Goal: Register for event/course

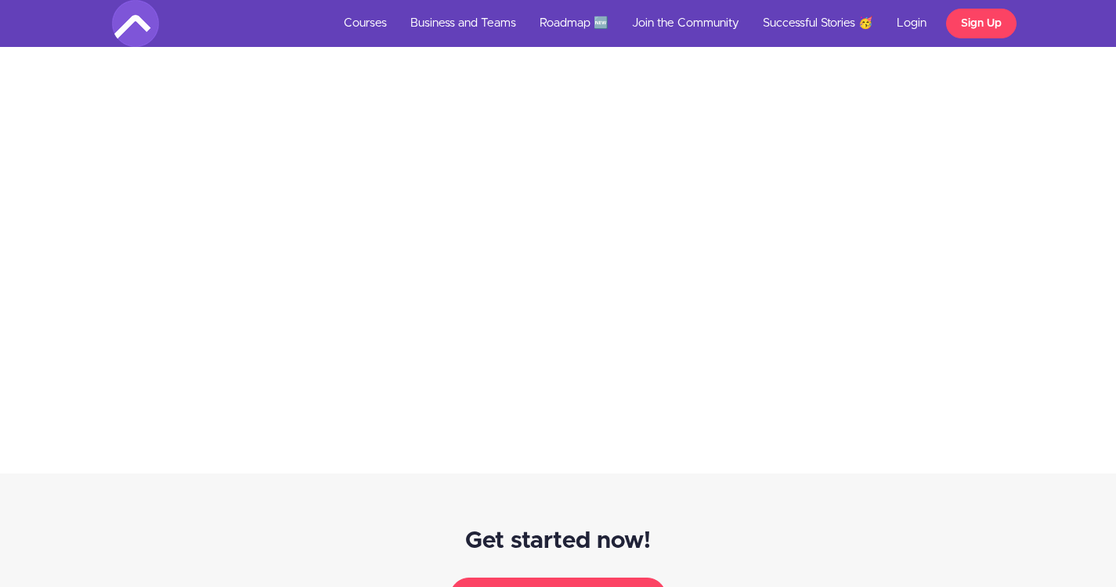
scroll to position [4619, 0]
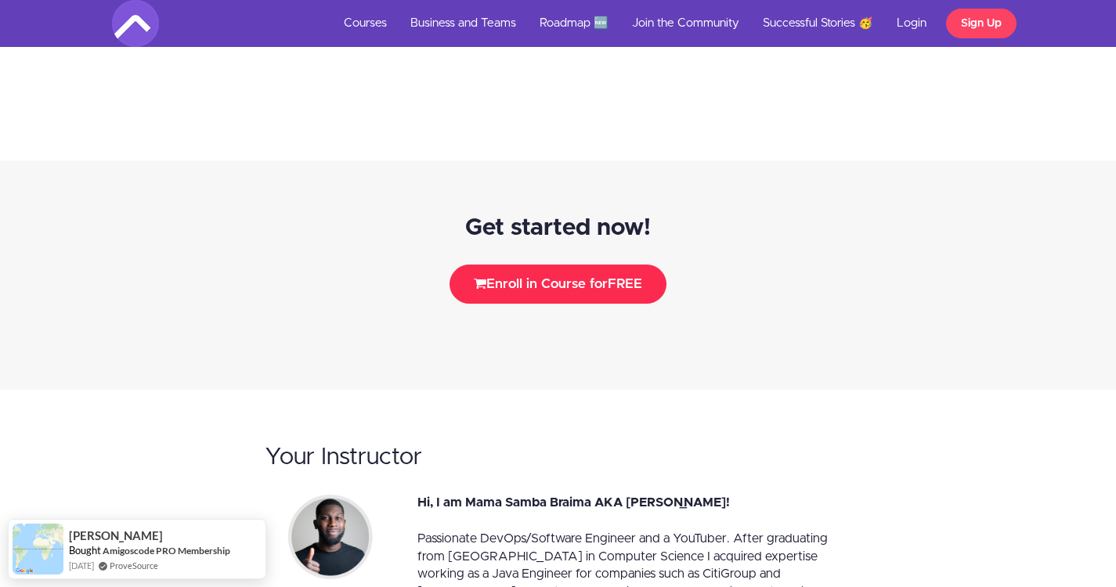
click at [629, 277] on span "FREE" at bounding box center [624, 283] width 34 height 13
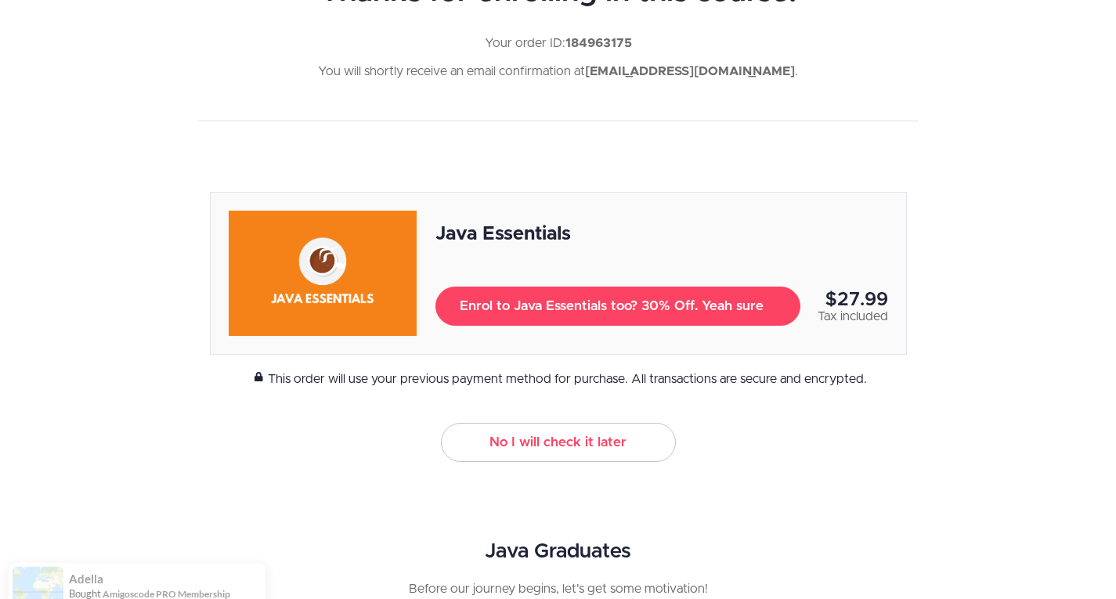
scroll to position [100, 0]
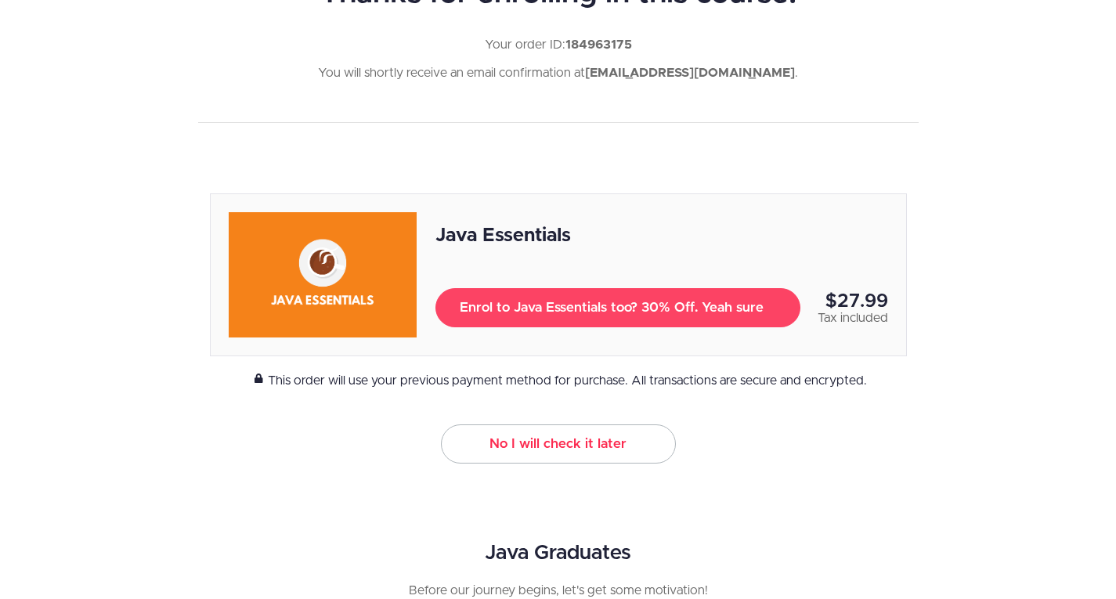
click at [552, 437] on link "No I will check it later" at bounding box center [558, 443] width 235 height 39
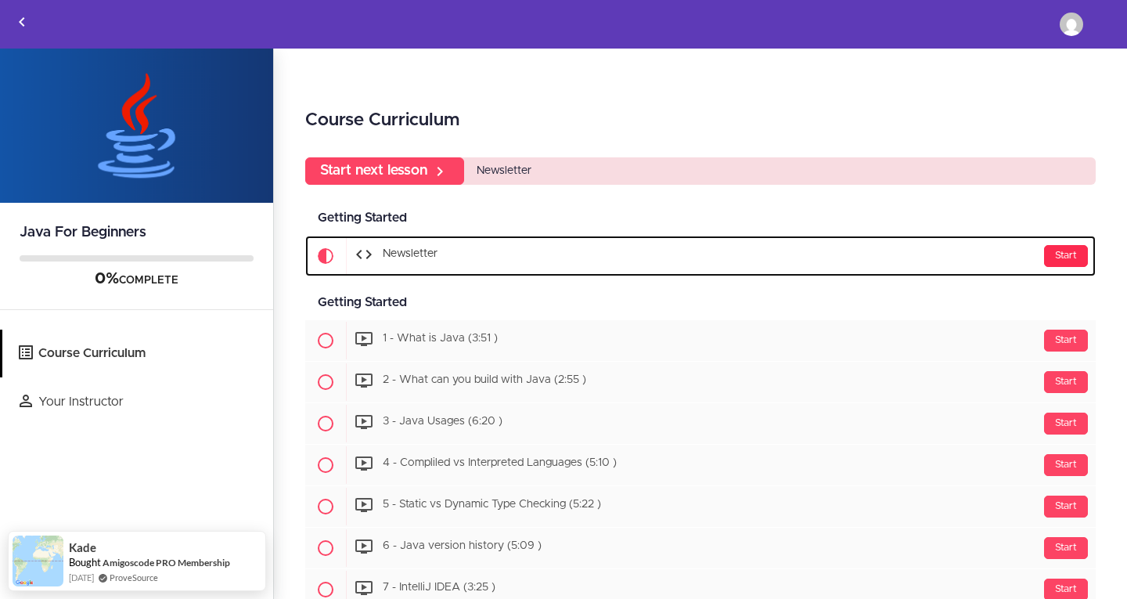
click at [1062, 255] on div "Start" at bounding box center [1066, 256] width 44 height 22
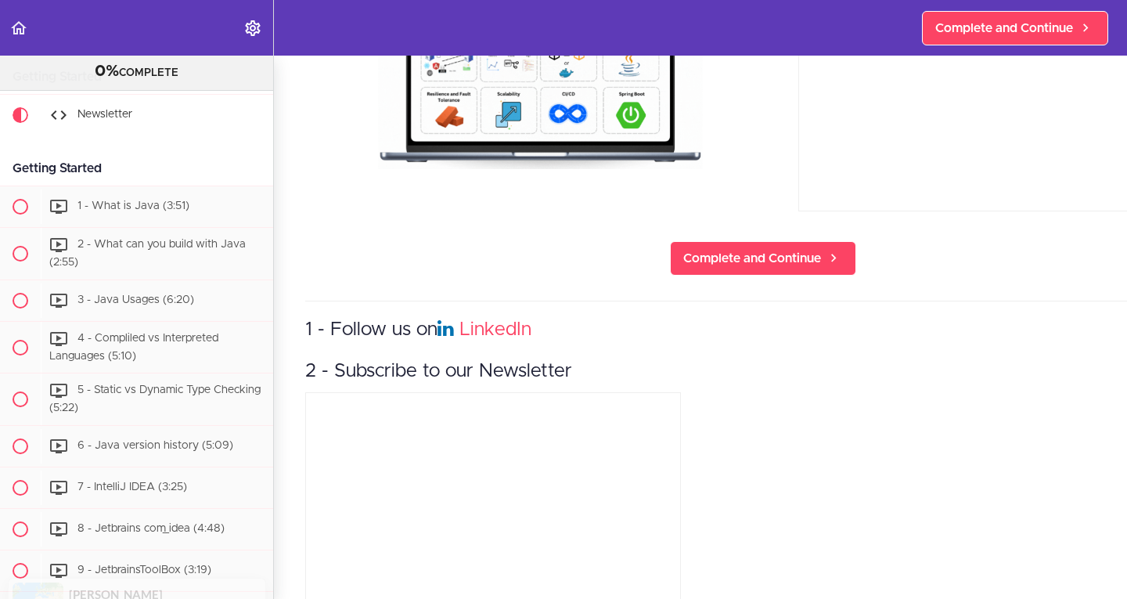
scroll to position [311, 0]
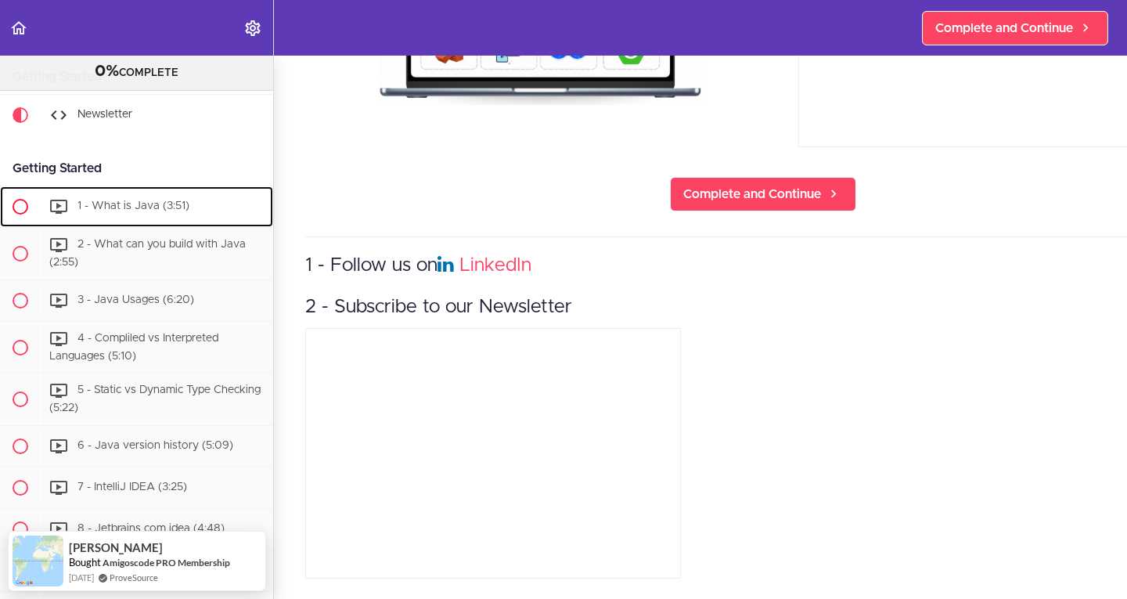
click at [155, 201] on span "1 - What is Java (3:51)" at bounding box center [133, 205] width 112 height 11
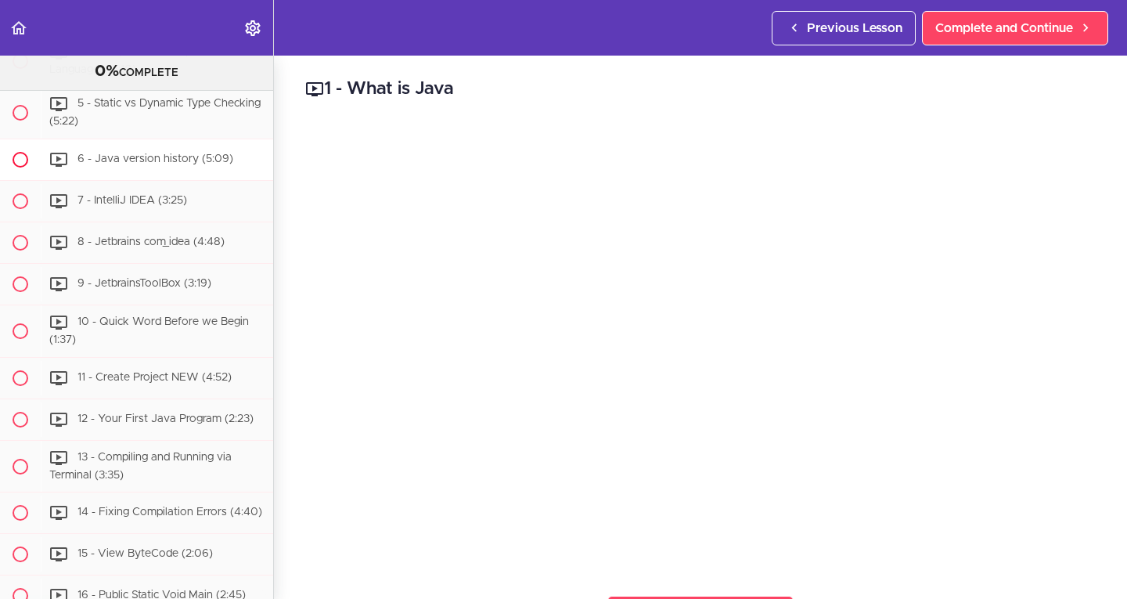
scroll to position [155, 0]
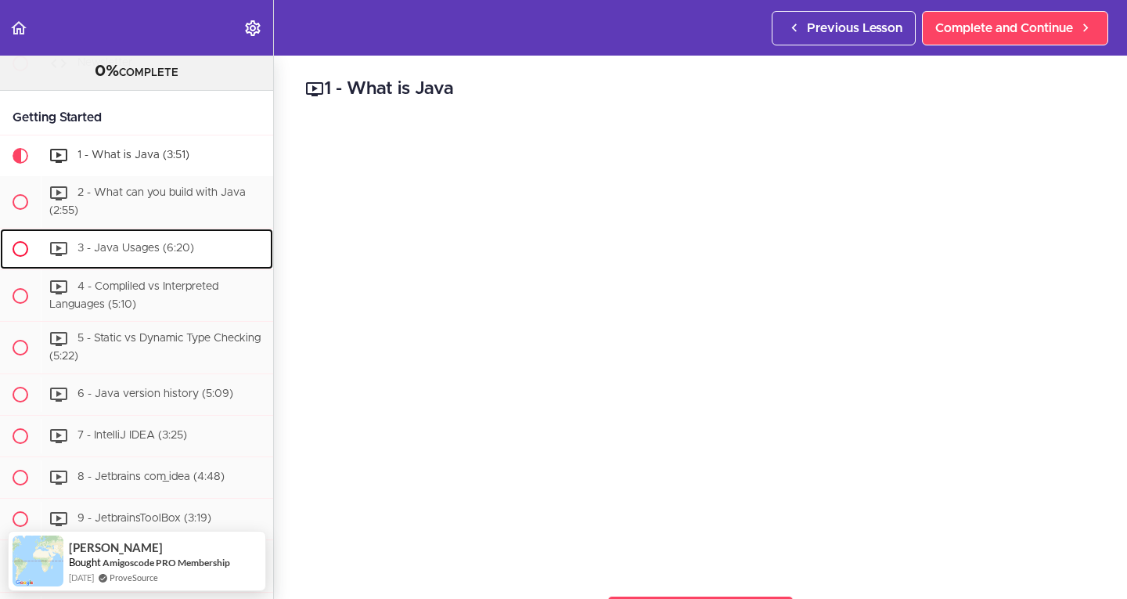
click at [218, 257] on div "3 - Java Usages (6:20)" at bounding box center [157, 249] width 232 height 34
